Goal: Find specific page/section: Find specific page/section

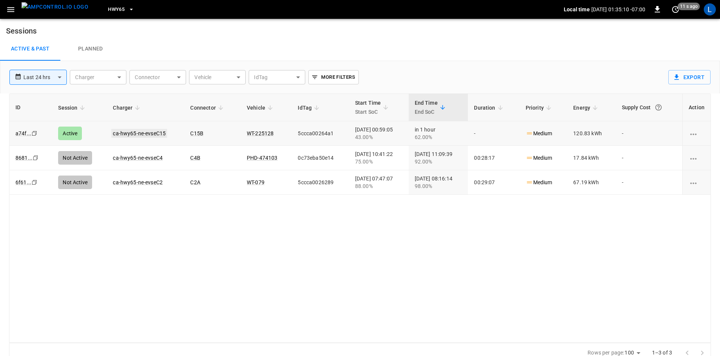
click at [132, 133] on link "ca-hwy65-ne-evseC15" at bounding box center [139, 133] width 56 height 9
click at [111, 11] on span "HWY65" at bounding box center [116, 9] width 17 height 9
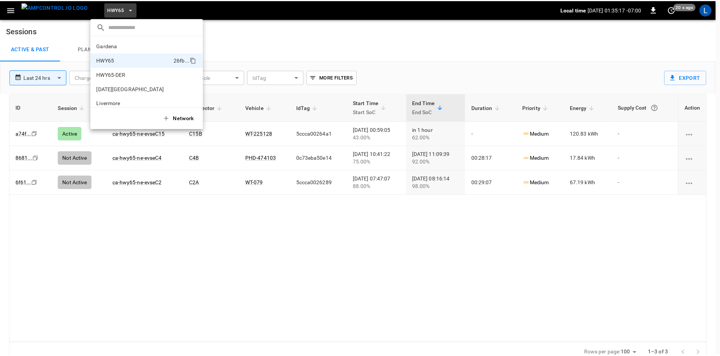
scroll to position [12, 0]
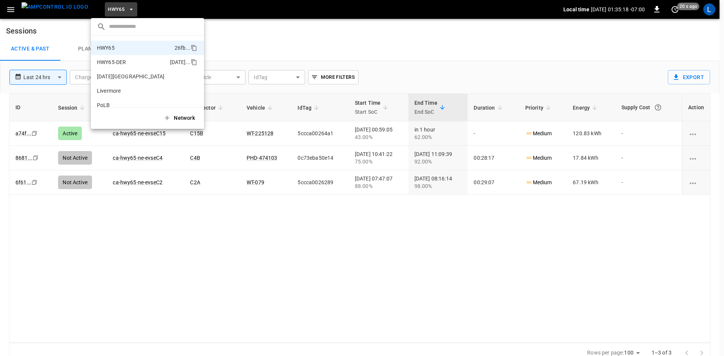
click at [117, 62] on p "HWY65-DER" at bounding box center [132, 62] width 70 height 8
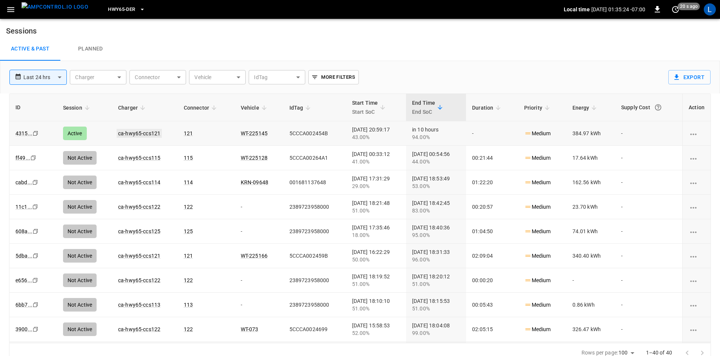
click at [126, 133] on link "ca-hwy65-ccs121" at bounding box center [139, 133] width 45 height 9
click at [138, 135] on link "ca-hwy65-ccs121" at bounding box center [139, 133] width 45 height 9
